Goal: Information Seeking & Learning: Learn about a topic

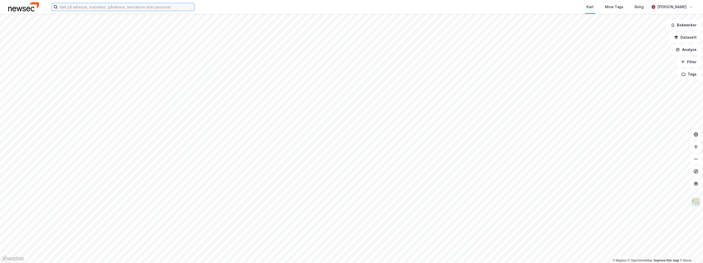
click at [97, 6] on input at bounding box center [126, 7] width 137 height 8
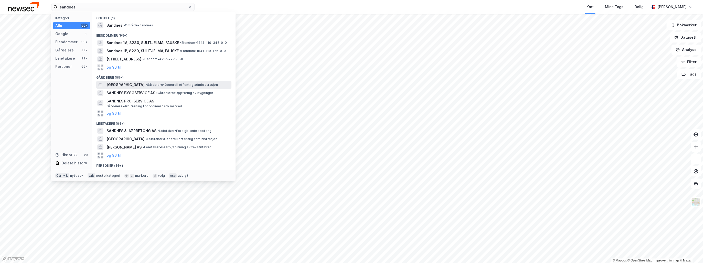
click at [140, 84] on span "[GEOGRAPHIC_DATA]" at bounding box center [125, 85] width 38 height 6
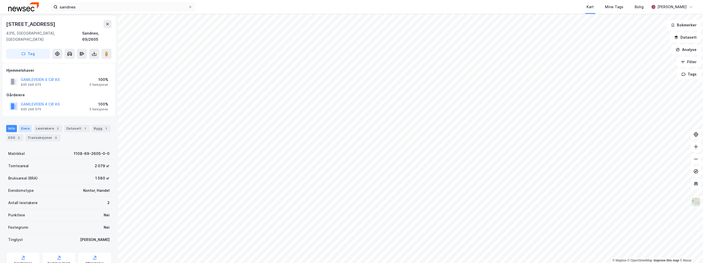
click at [24, 125] on div "Eiere" at bounding box center [25, 128] width 13 height 7
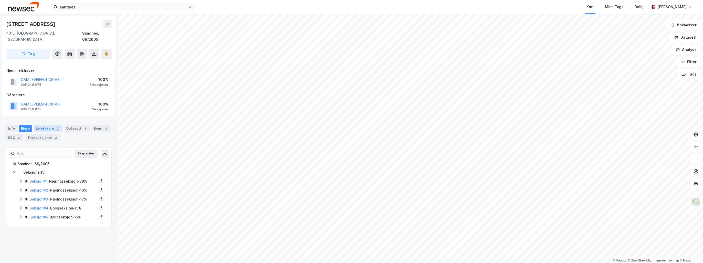
click at [49, 125] on div "Leietakere 2" at bounding box center [48, 128] width 28 height 7
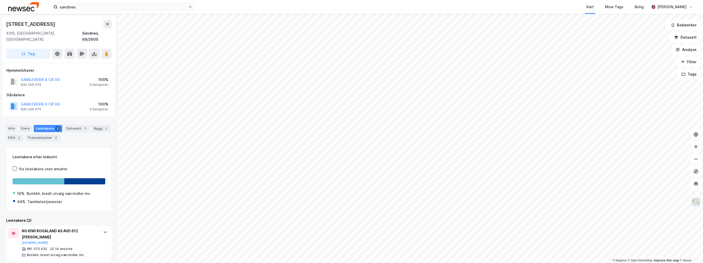
scroll to position [17, 0]
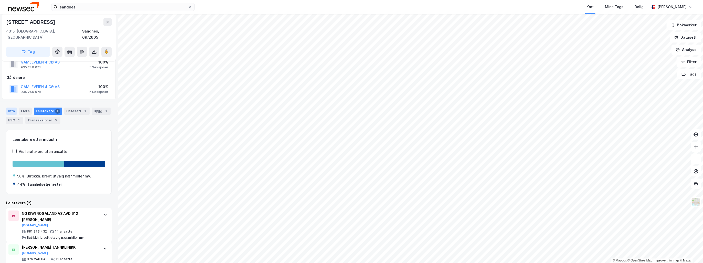
click at [12, 108] on div "Info" at bounding box center [11, 111] width 11 height 7
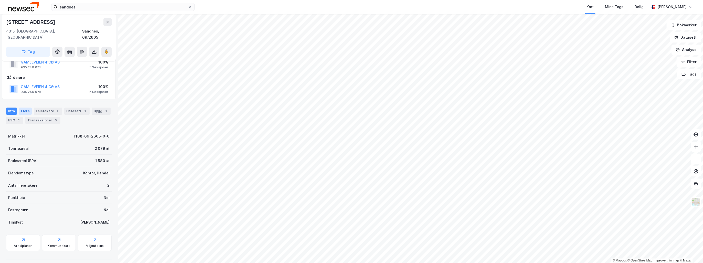
click at [26, 108] on div "Eiere" at bounding box center [25, 111] width 13 height 7
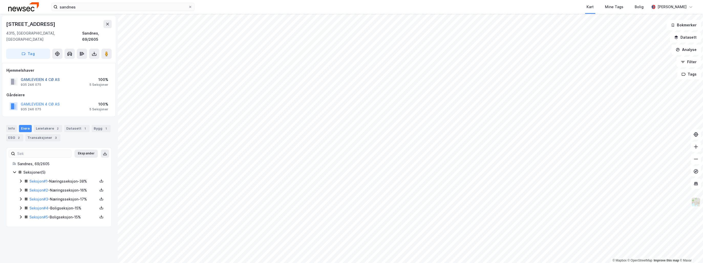
click at [0, 0] on button "GAMLEVEIEN 4 CØ AS" at bounding box center [0, 0] width 0 height 0
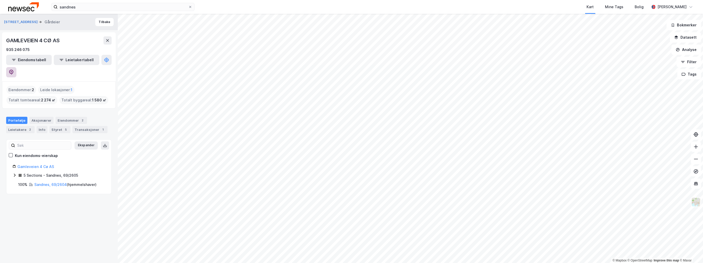
click at [14, 70] on icon at bounding box center [11, 72] width 5 height 5
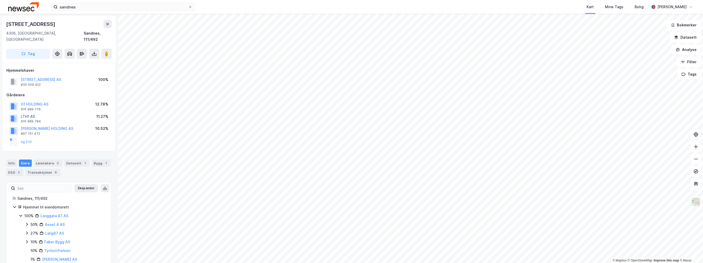
click at [0, 0] on button "LTH1 AS" at bounding box center [0, 0] width 0 height 0
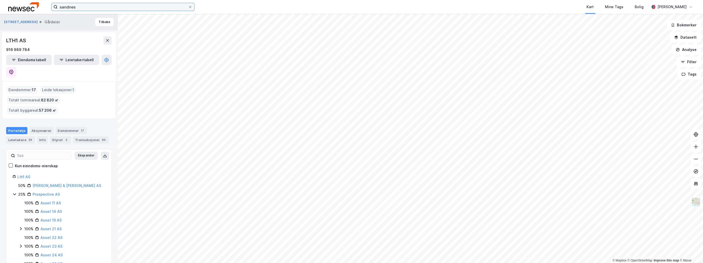
click at [67, 7] on input "sandnes" at bounding box center [123, 7] width 131 height 8
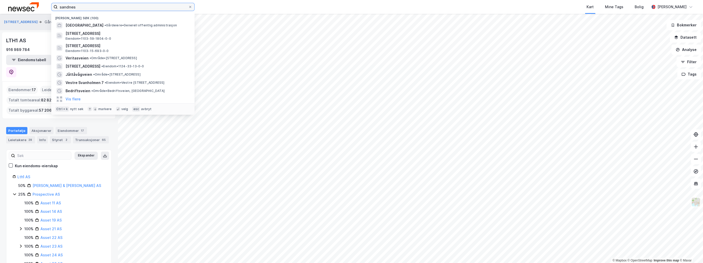
click at [67, 7] on input "sandnes" at bounding box center [123, 7] width 131 height 8
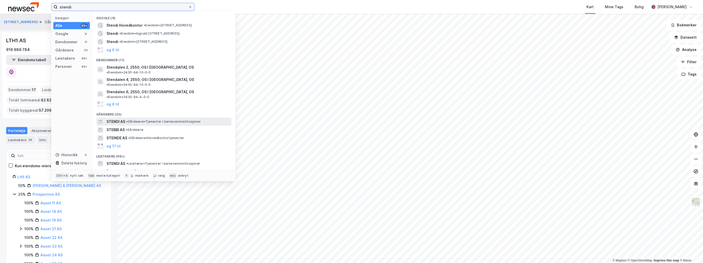
type input "stendi"
click at [125, 119] on span "STENDI AS" at bounding box center [115, 122] width 19 height 6
